Goal: Task Accomplishment & Management: Complete application form

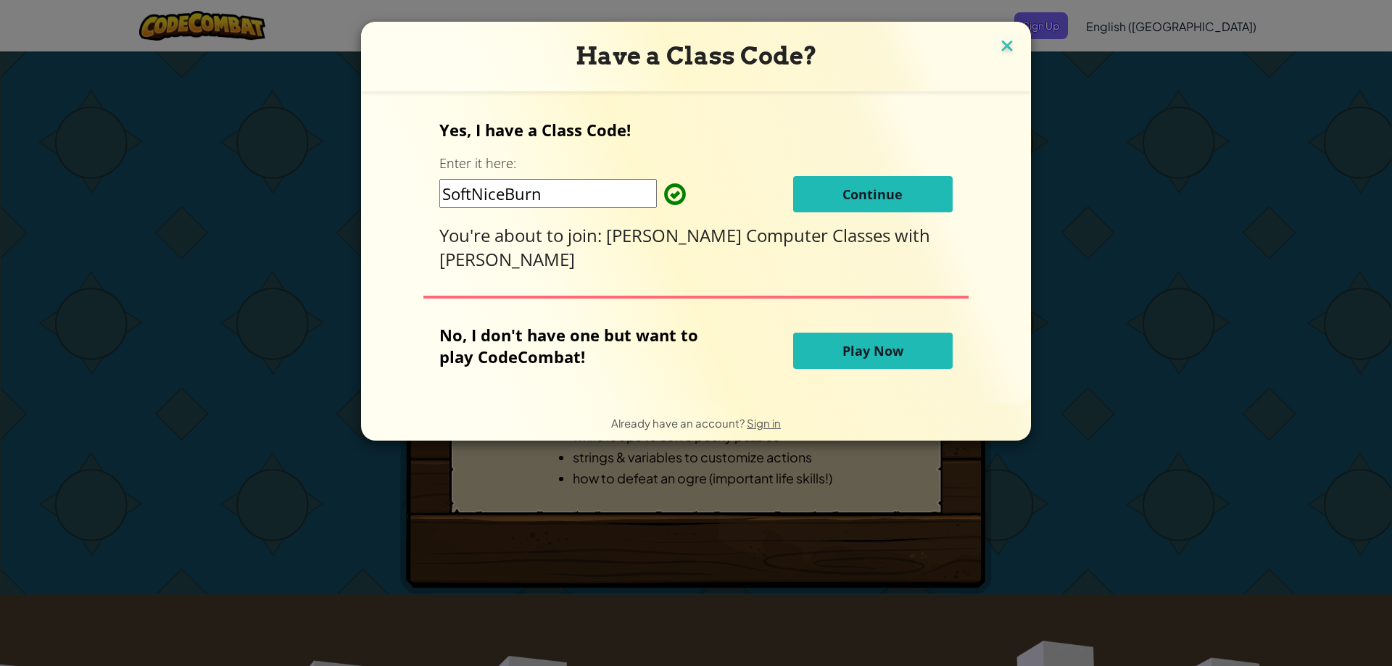
click at [1001, 45] on img at bounding box center [1006, 47] width 19 height 22
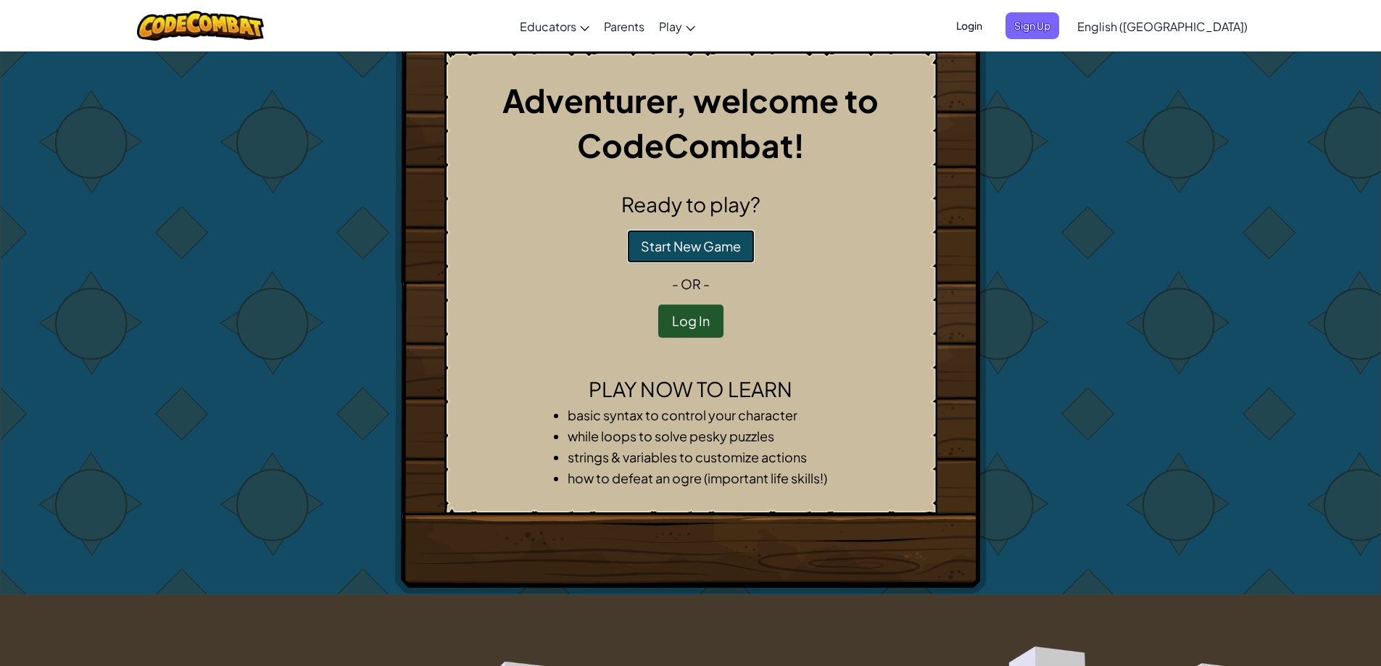
click at [690, 238] on button "Start New Game" at bounding box center [691, 246] width 128 height 33
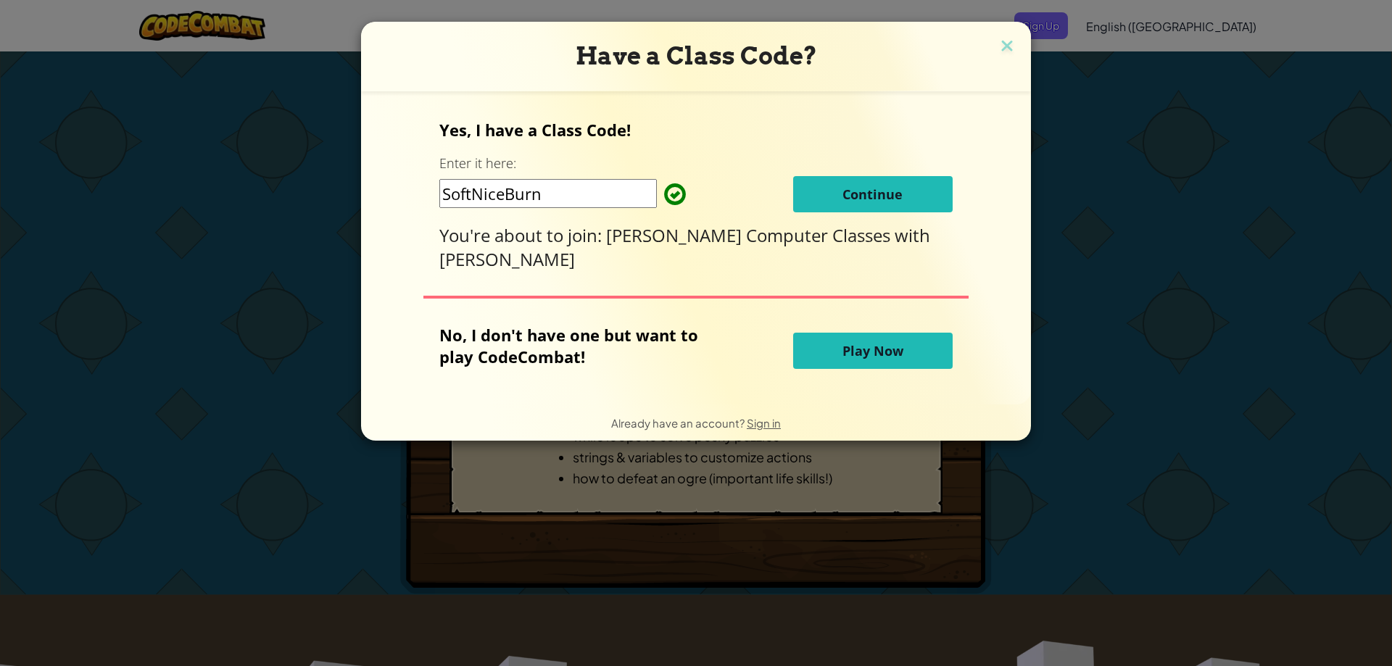
click at [844, 190] on span "Continue" at bounding box center [872, 194] width 60 height 17
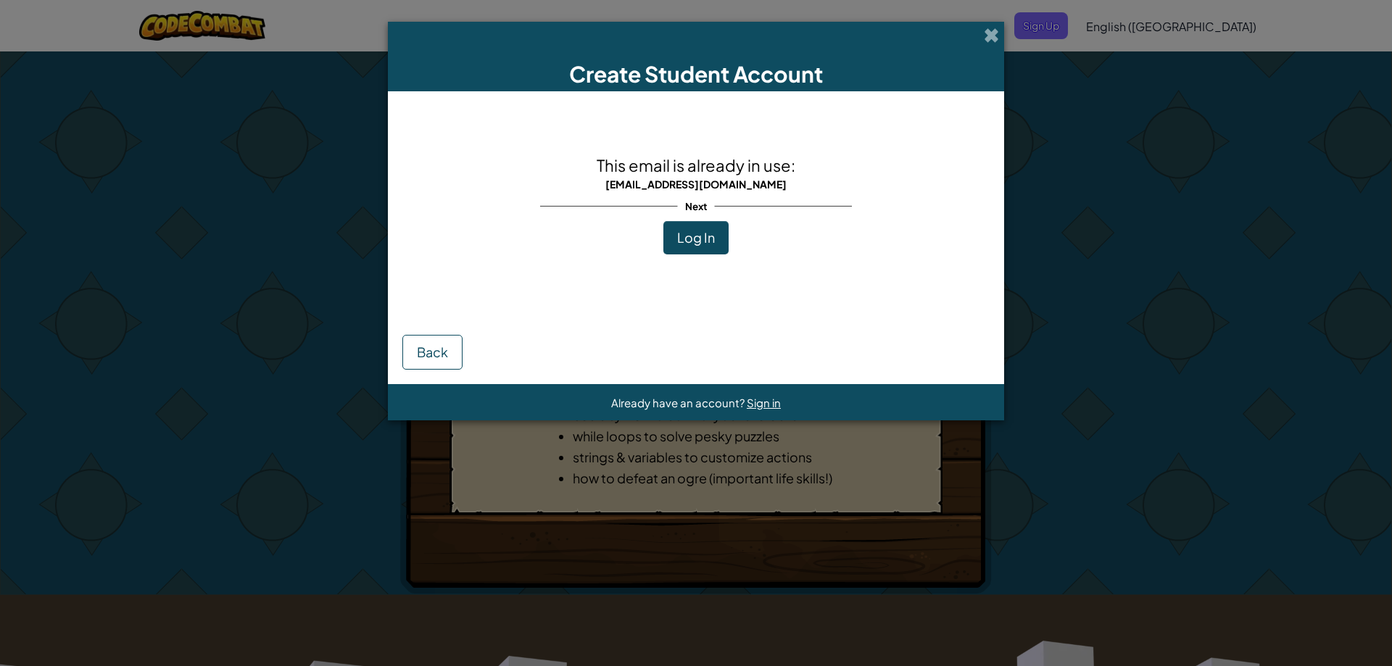
drag, startPoint x: 989, startPoint y: 35, endPoint x: 971, endPoint y: 33, distance: 19.0
click at [989, 34] on span at bounding box center [991, 35] width 15 height 15
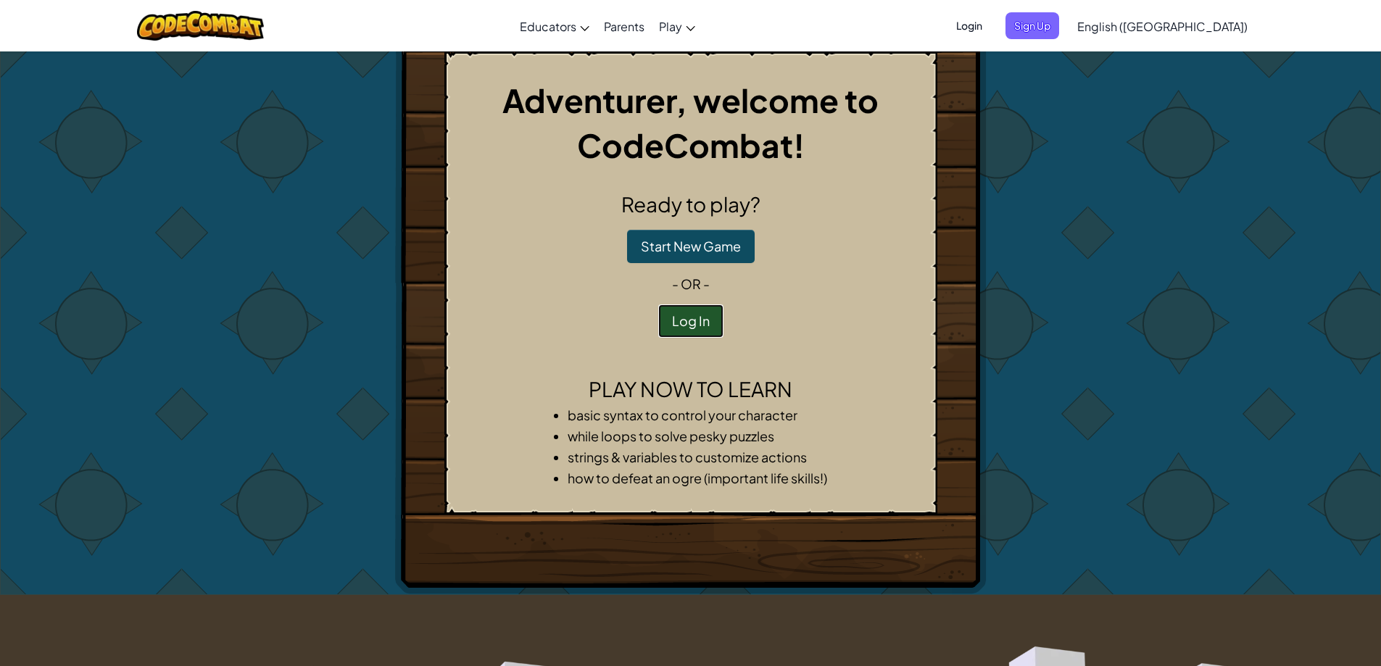
click at [684, 323] on button "Log In" at bounding box center [690, 320] width 65 height 33
